Goal: Navigation & Orientation: Find specific page/section

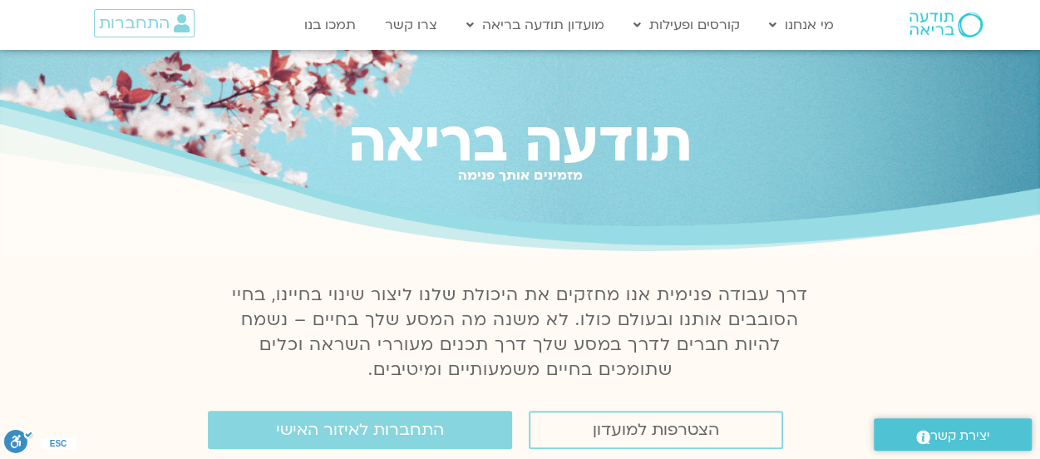
scroll to position [166, 0]
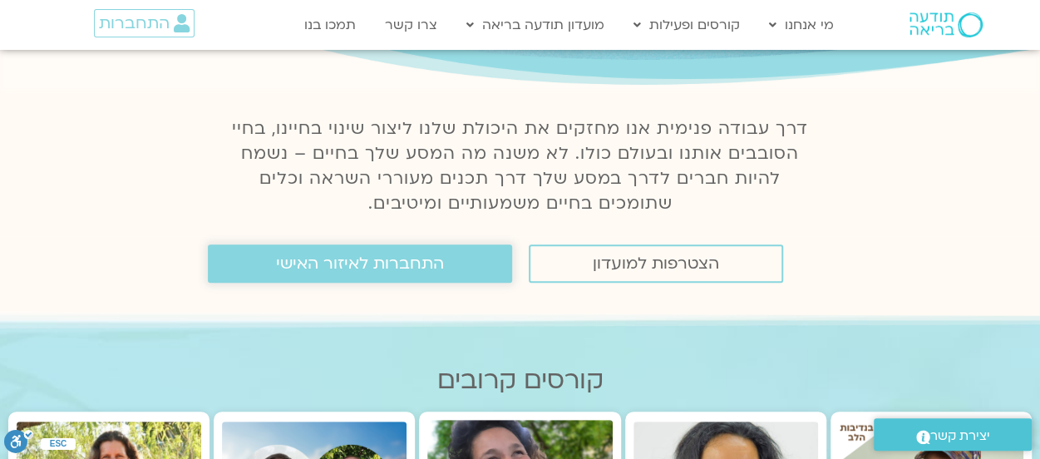
click at [359, 273] on span "התחברות לאיזור האישי" at bounding box center [360, 263] width 168 height 18
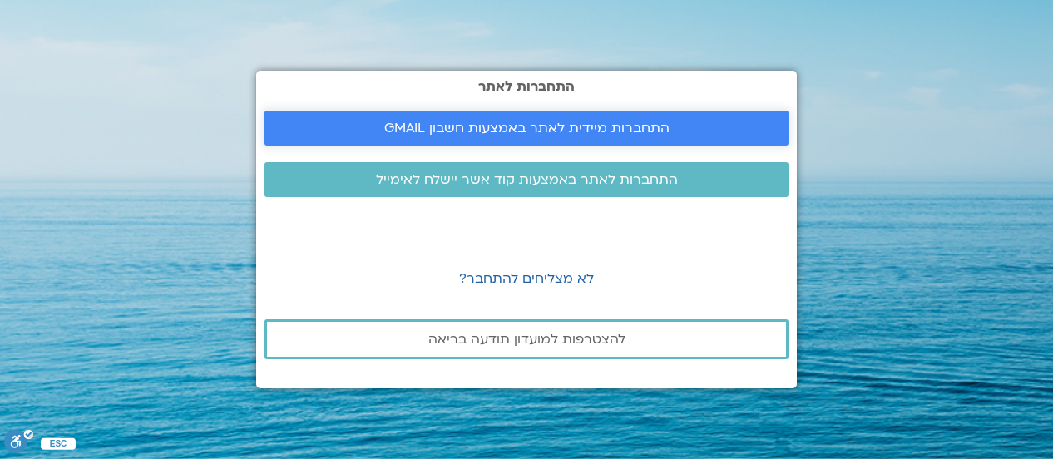
click at [554, 132] on span "התחברות מיידית לאתר באמצעות חשבון GMAIL" at bounding box center [526, 128] width 285 height 15
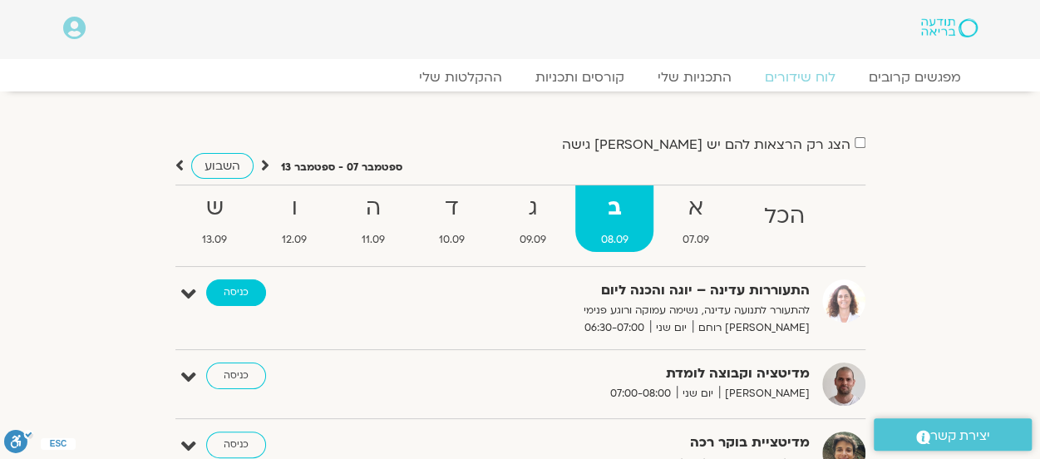
click at [228, 293] on link "כניסה" at bounding box center [236, 292] width 60 height 27
